Goal: Information Seeking & Learning: Learn about a topic

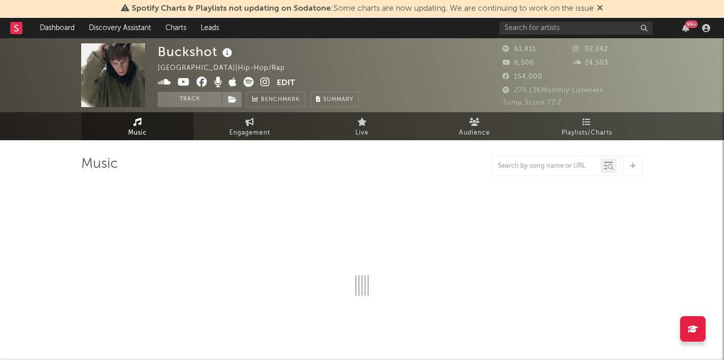
select select "6m"
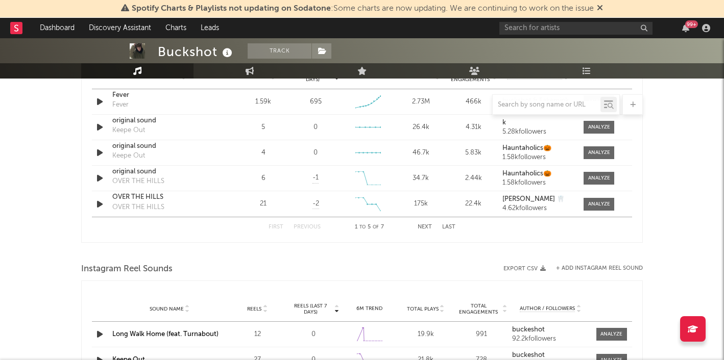
scroll to position [761, 0]
click at [544, 30] on input "text" at bounding box center [575, 28] width 153 height 13
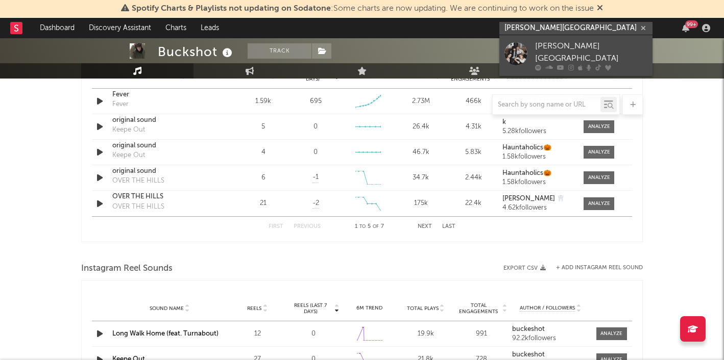
type input "[PERSON_NAME][GEOGRAPHIC_DATA]"
click at [553, 40] on link "[PERSON_NAME][GEOGRAPHIC_DATA]" at bounding box center [575, 55] width 153 height 41
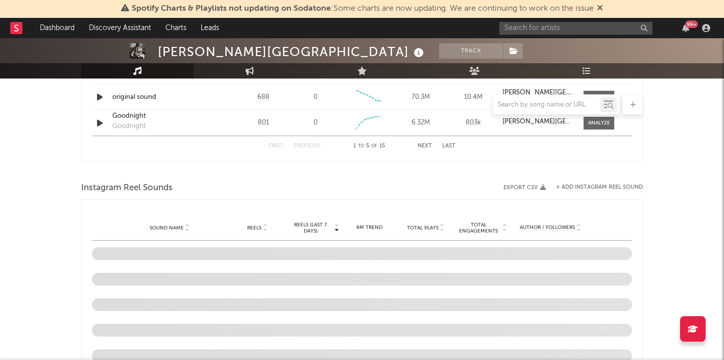
scroll to position [844, 0]
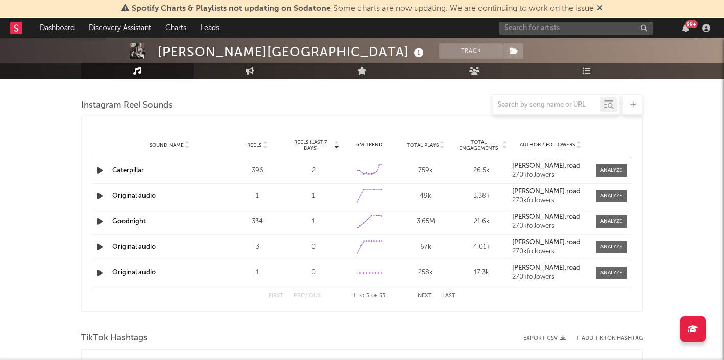
select select "6m"
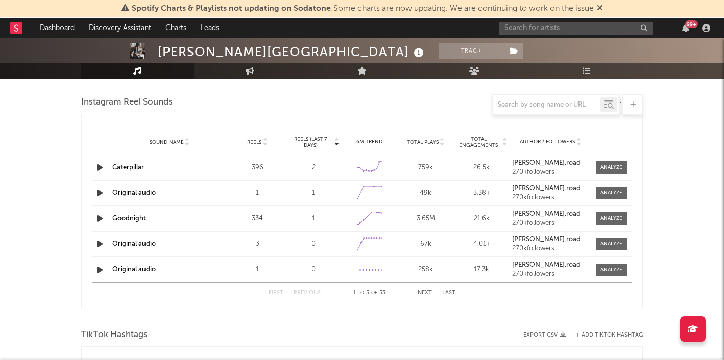
click at [384, 219] on div "Created with Highcharts 10.3.3" at bounding box center [369, 218] width 31 height 19
click at [374, 215] on icon at bounding box center [374, 212] width 10 height 10
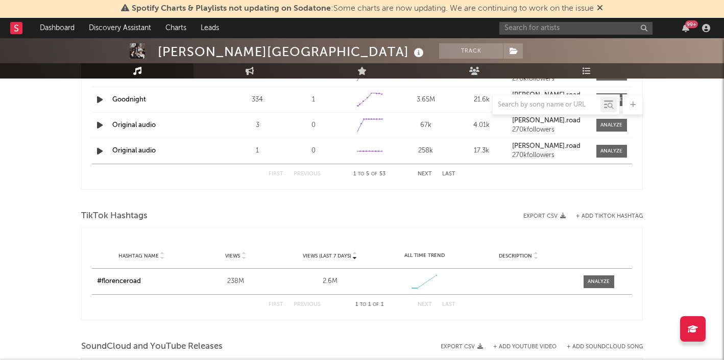
scroll to position [985, 0]
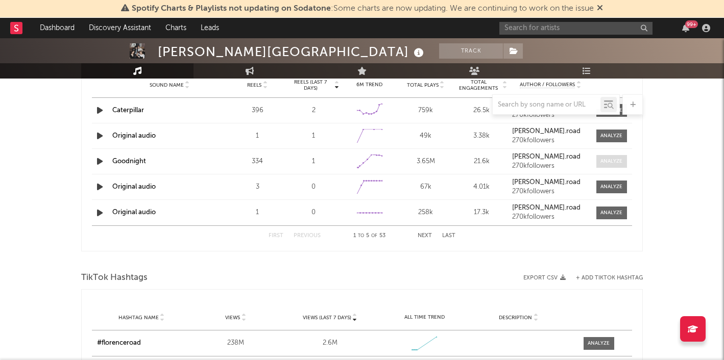
click at [609, 158] on div at bounding box center [611, 162] width 22 height 8
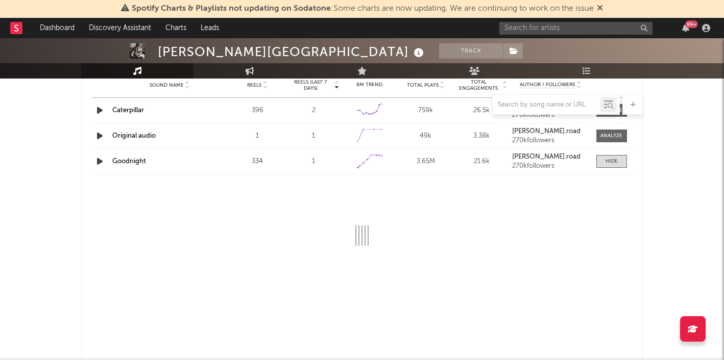
select select "1w"
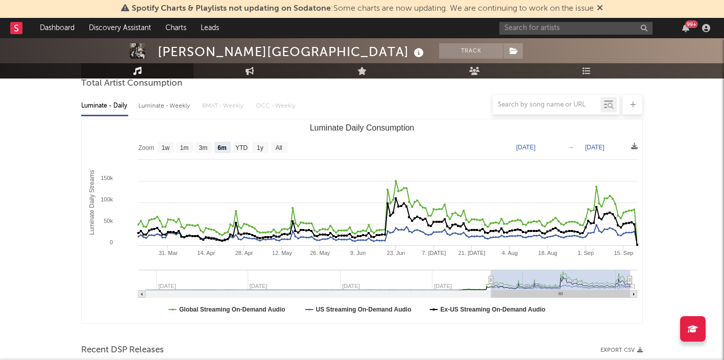
scroll to position [97, 0]
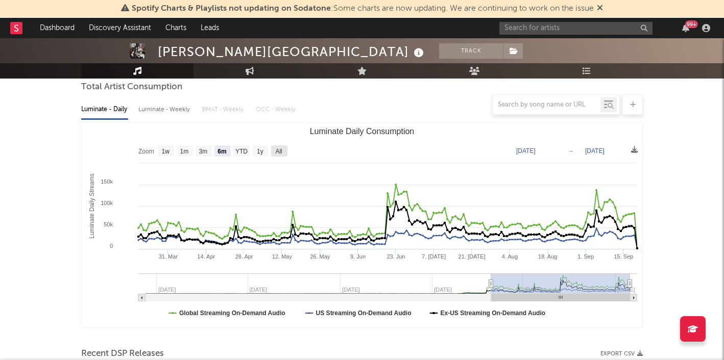
click at [275, 151] on text "All" at bounding box center [278, 151] width 7 height 7
select select "All"
type input "[DATE]"
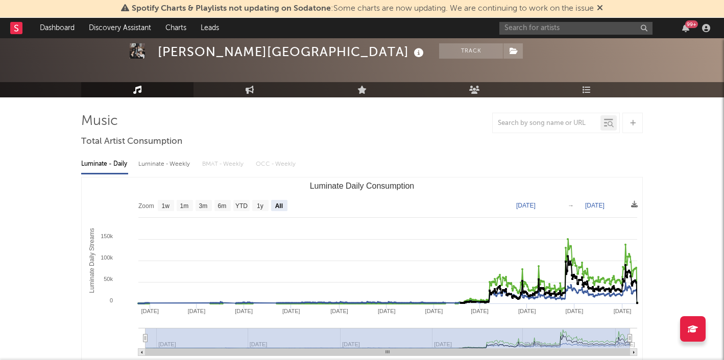
scroll to position [42, 0]
click at [168, 166] on div "Luminate - Weekly" at bounding box center [165, 164] width 54 height 17
select select "6m"
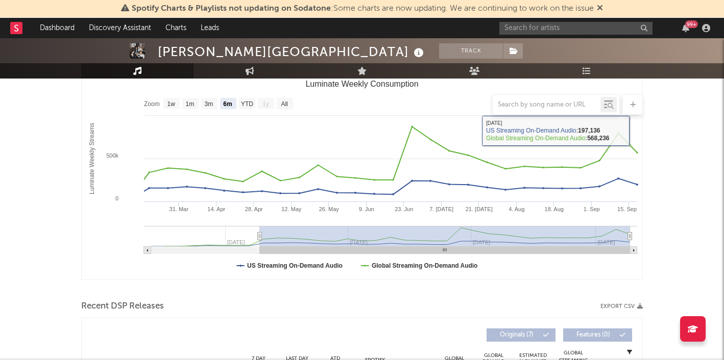
scroll to position [145, 0]
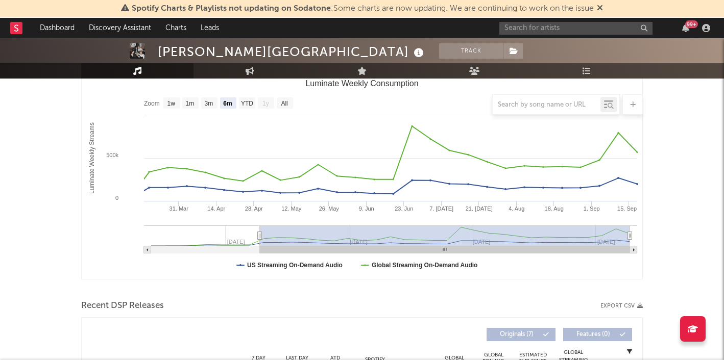
type input "[DATE]"
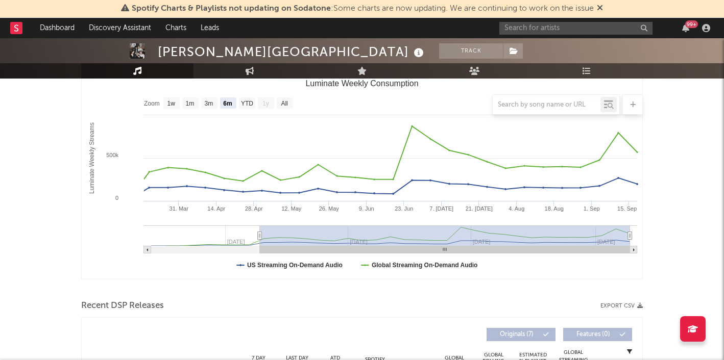
type input "[DATE]"
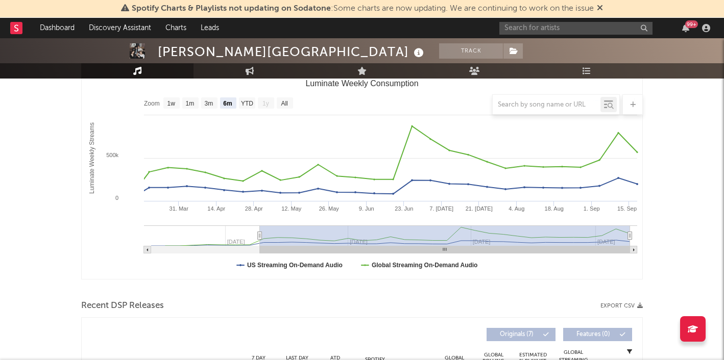
type input "[DATE]"
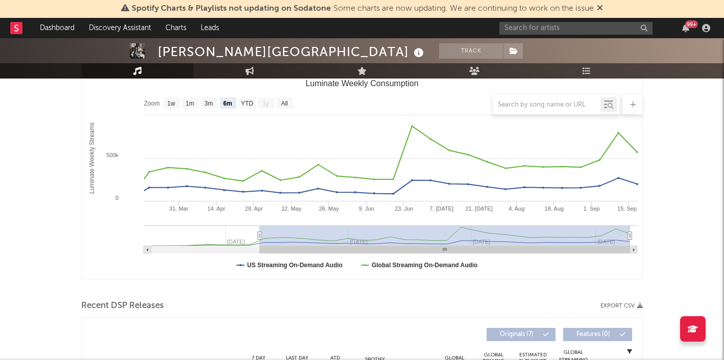
type input "[DATE]"
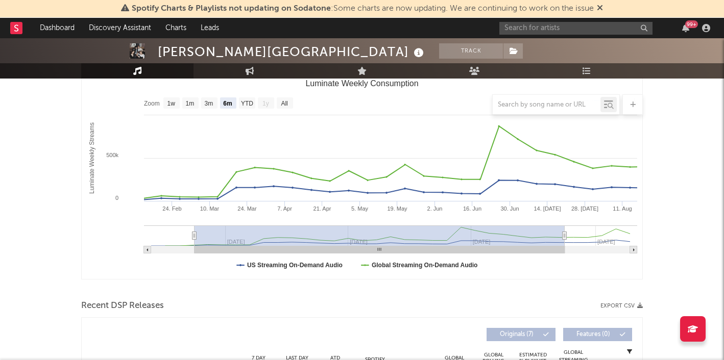
type input "[DATE]"
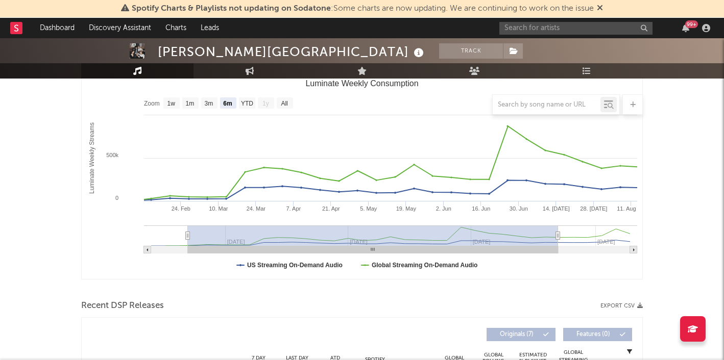
drag, startPoint x: 601, startPoint y: 245, endPoint x: 529, endPoint y: 248, distance: 72.0
click at [529, 248] on icon "Created with Highcharts 10.3.3 Luminate Weekly Streams Luminate Weekly Consumpt…" at bounding box center [362, 177] width 560 height 204
type input "[DATE]"
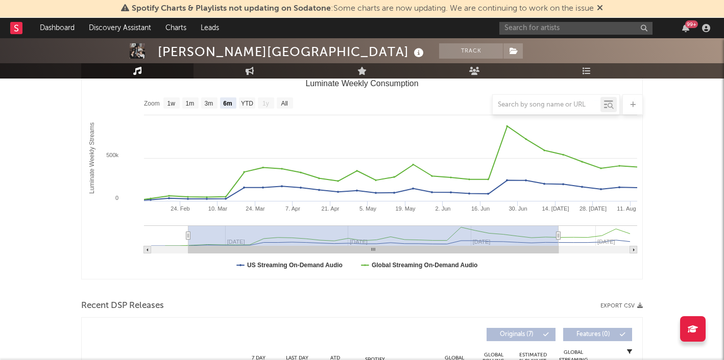
type input "[DATE]"
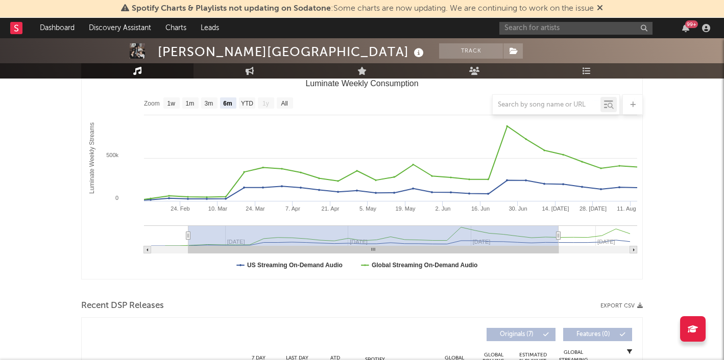
type input "[DATE]"
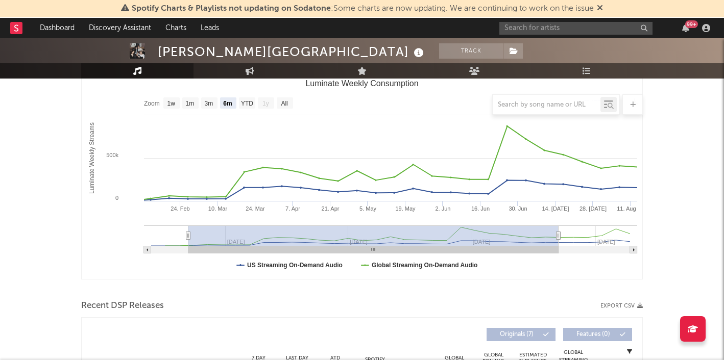
type input "[DATE]"
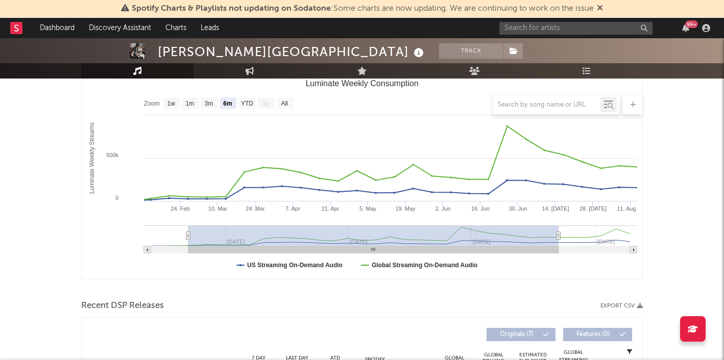
type input "[DATE]"
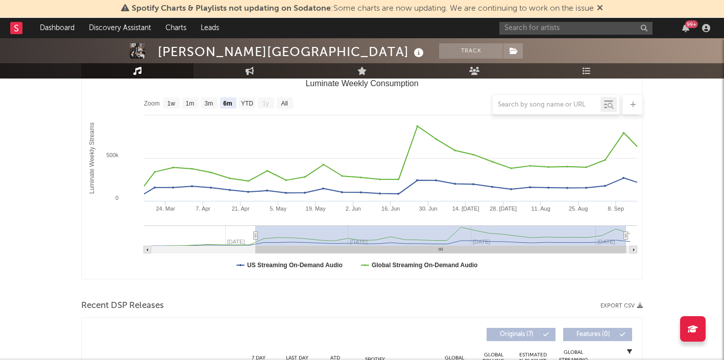
type input "[DATE]"
drag, startPoint x: 529, startPoint y: 248, endPoint x: 598, endPoint y: 248, distance: 68.9
click at [598, 248] on rect "Luminate Weekly Consumption" at bounding box center [441, 250] width 370 height 7
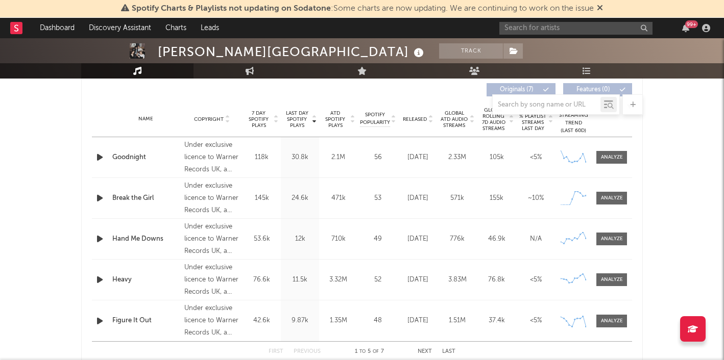
scroll to position [394, 0]
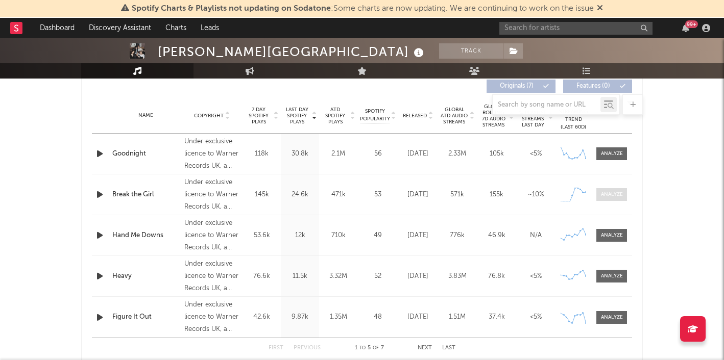
click at [619, 198] on div at bounding box center [612, 195] width 22 height 8
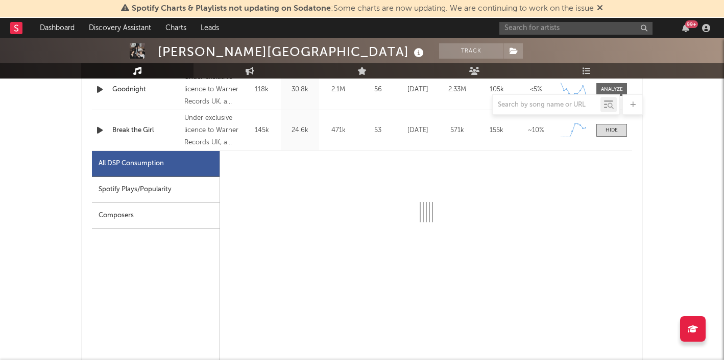
scroll to position [478, 0]
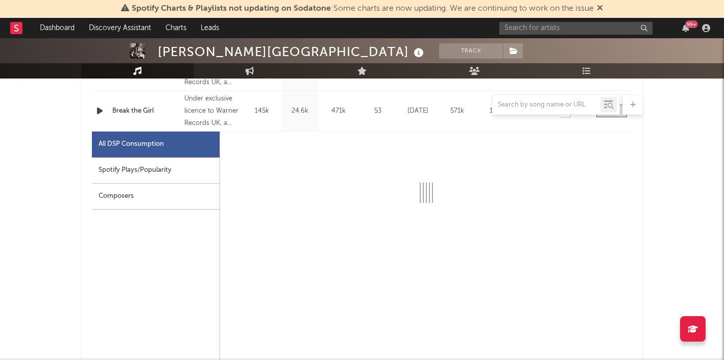
select select "1w"
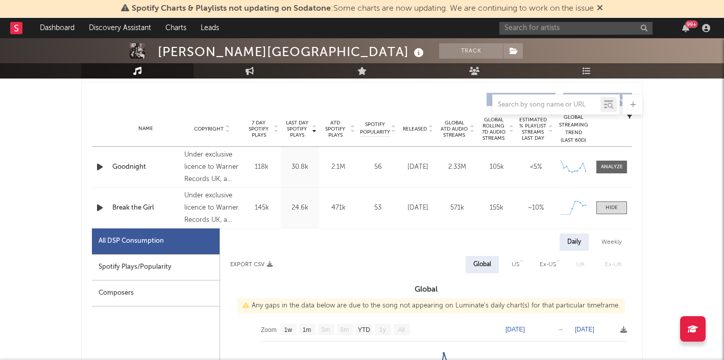
scroll to position [377, 0]
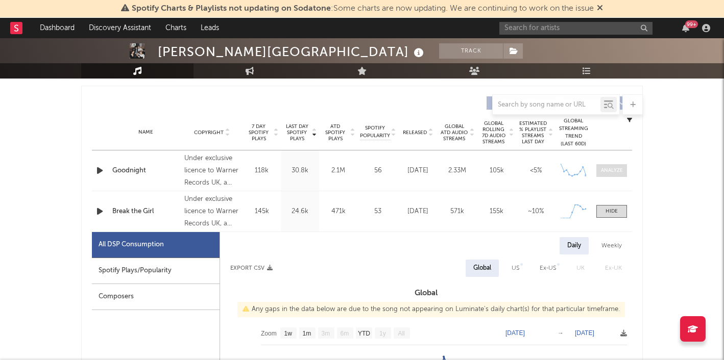
click at [609, 177] on span at bounding box center [611, 170] width 31 height 13
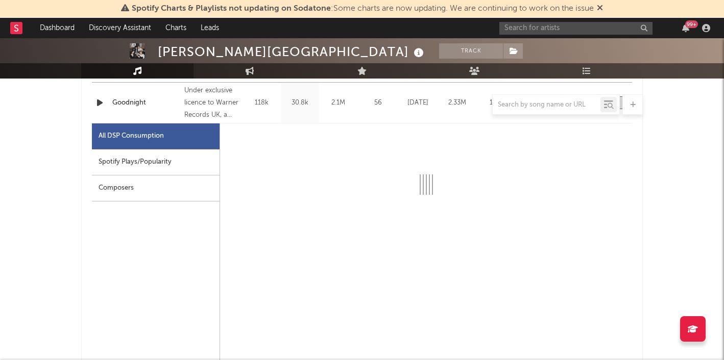
select select "1w"
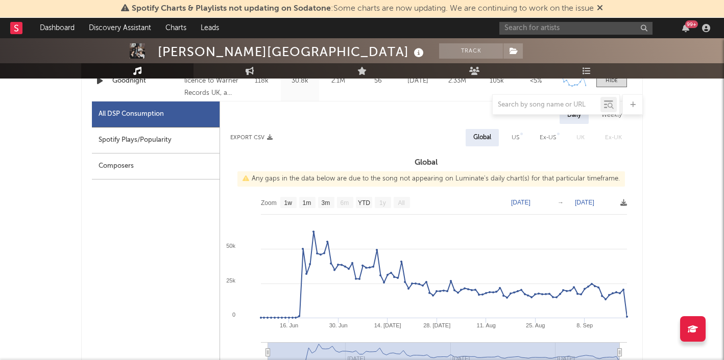
scroll to position [305, 0]
